Goal: Contribute content

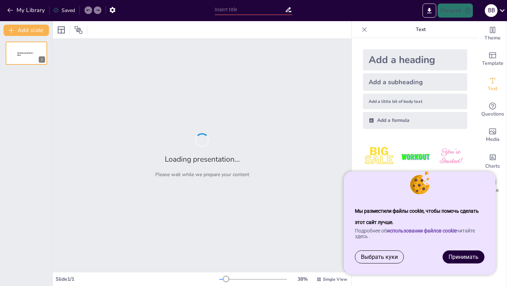
type input "Увеличение трафика и среднего чека с акваматом «Варя-Ритейл»"
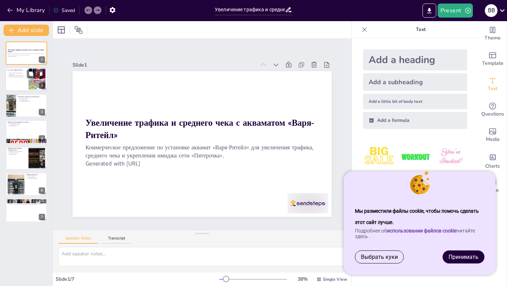
click at [25, 76] on p "Обеспечение свежести и безопасности" at bounding box center [18, 76] width 18 height 1
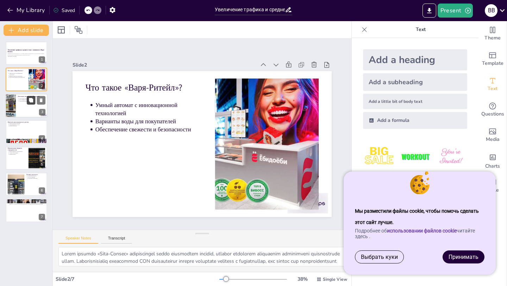
click at [29, 102] on icon at bounding box center [31, 100] width 5 height 5
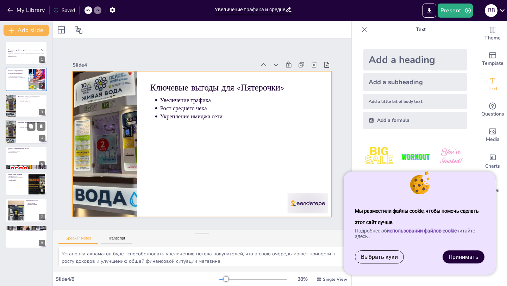
click at [27, 131] on div at bounding box center [26, 132] width 42 height 24
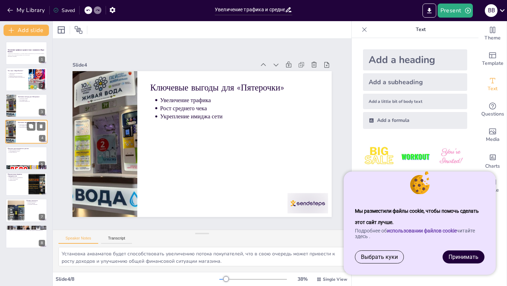
click at [23, 132] on div at bounding box center [26, 132] width 42 height 24
click at [23, 107] on div at bounding box center [26, 106] width 42 height 24
click at [24, 129] on div at bounding box center [26, 132] width 42 height 24
click at [22, 161] on div at bounding box center [26, 158] width 42 height 24
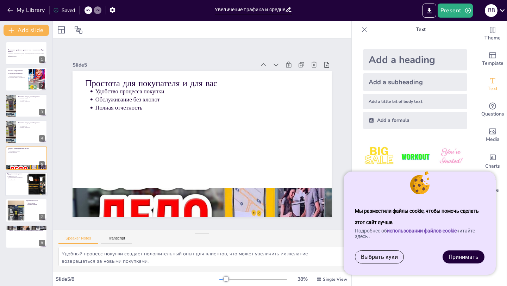
click at [20, 184] on div at bounding box center [26, 184] width 42 height 24
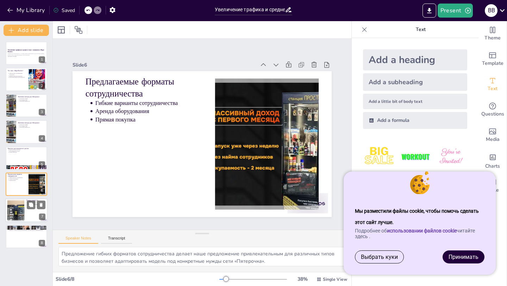
click at [20, 211] on div at bounding box center [15, 210] width 21 height 21
type textarea "Удаленный контроль за процессами позволяет вам быть всегда в курсе ситуации, чт…"
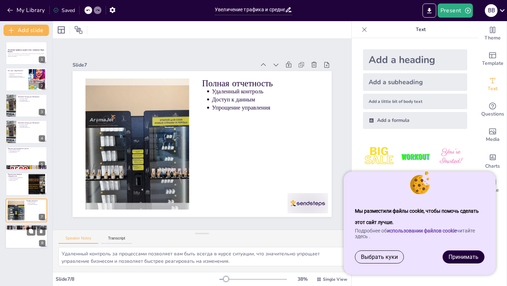
click at [22, 236] on div at bounding box center [26, 237] width 42 height 24
